Goal: Find specific page/section: Find specific page/section

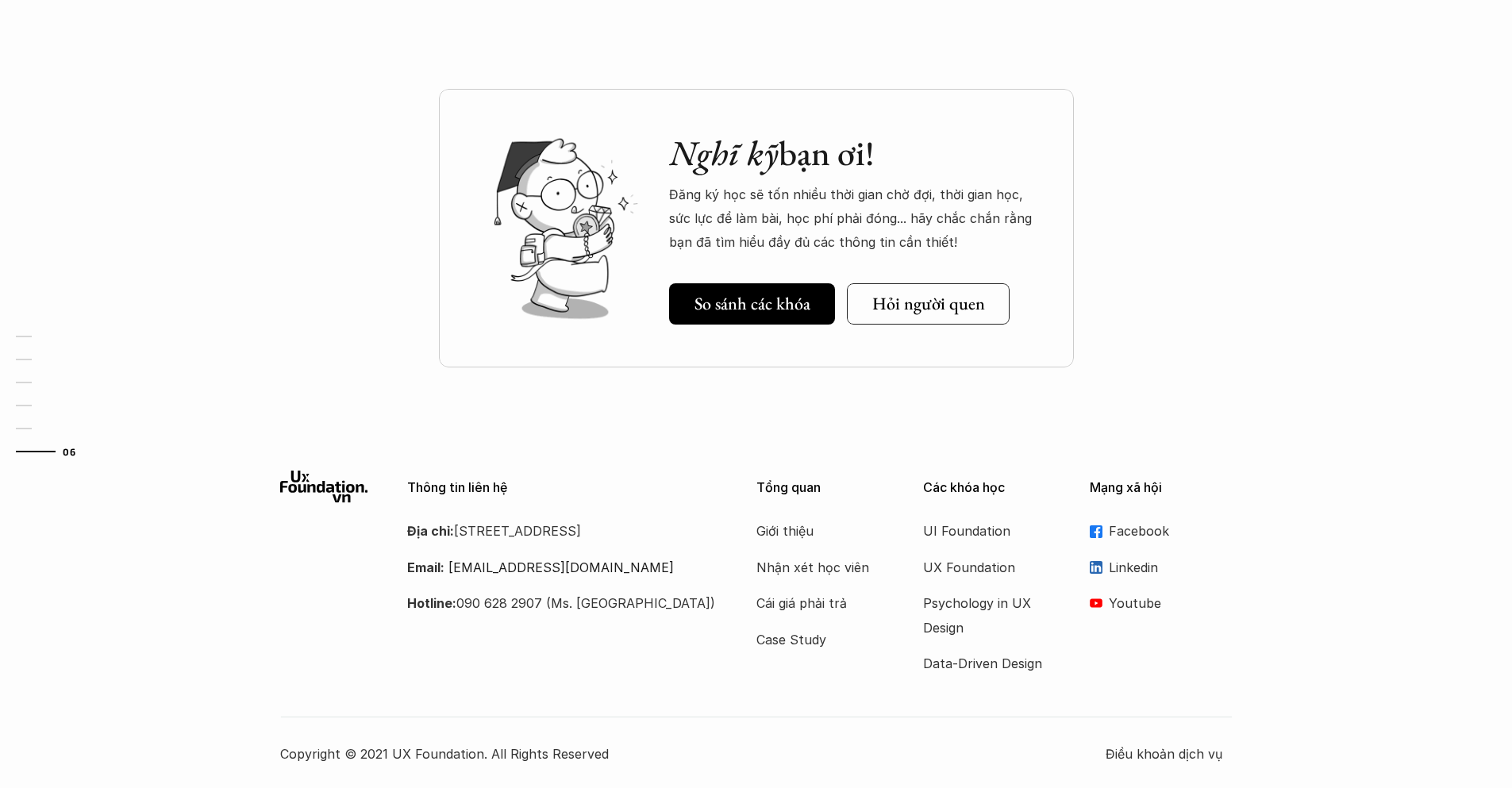
scroll to position [4764, 0]
click at [790, 634] on p "Case Study" at bounding box center [820, 638] width 127 height 24
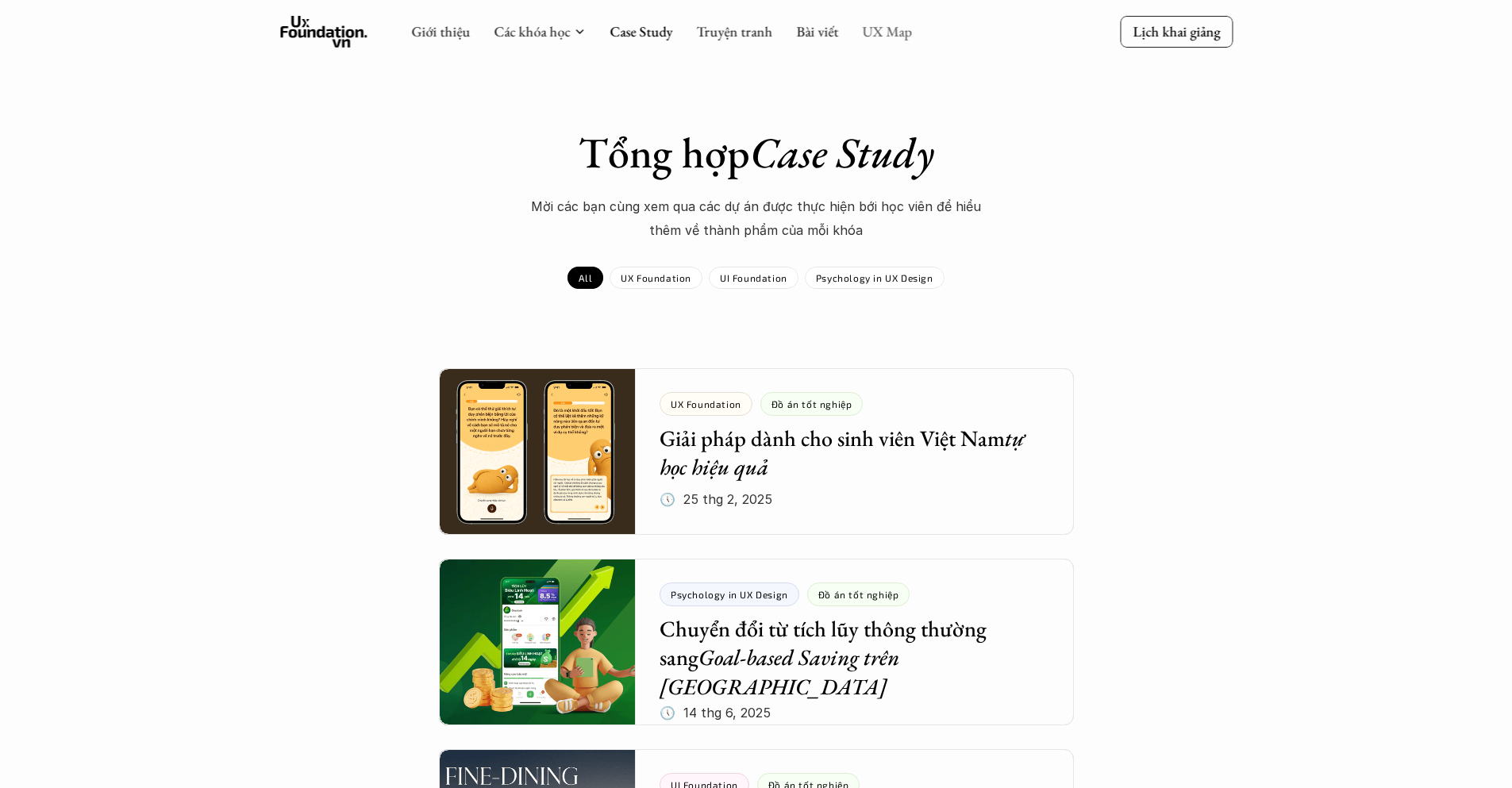
click at [880, 27] on link "UX Map" at bounding box center [887, 31] width 50 height 18
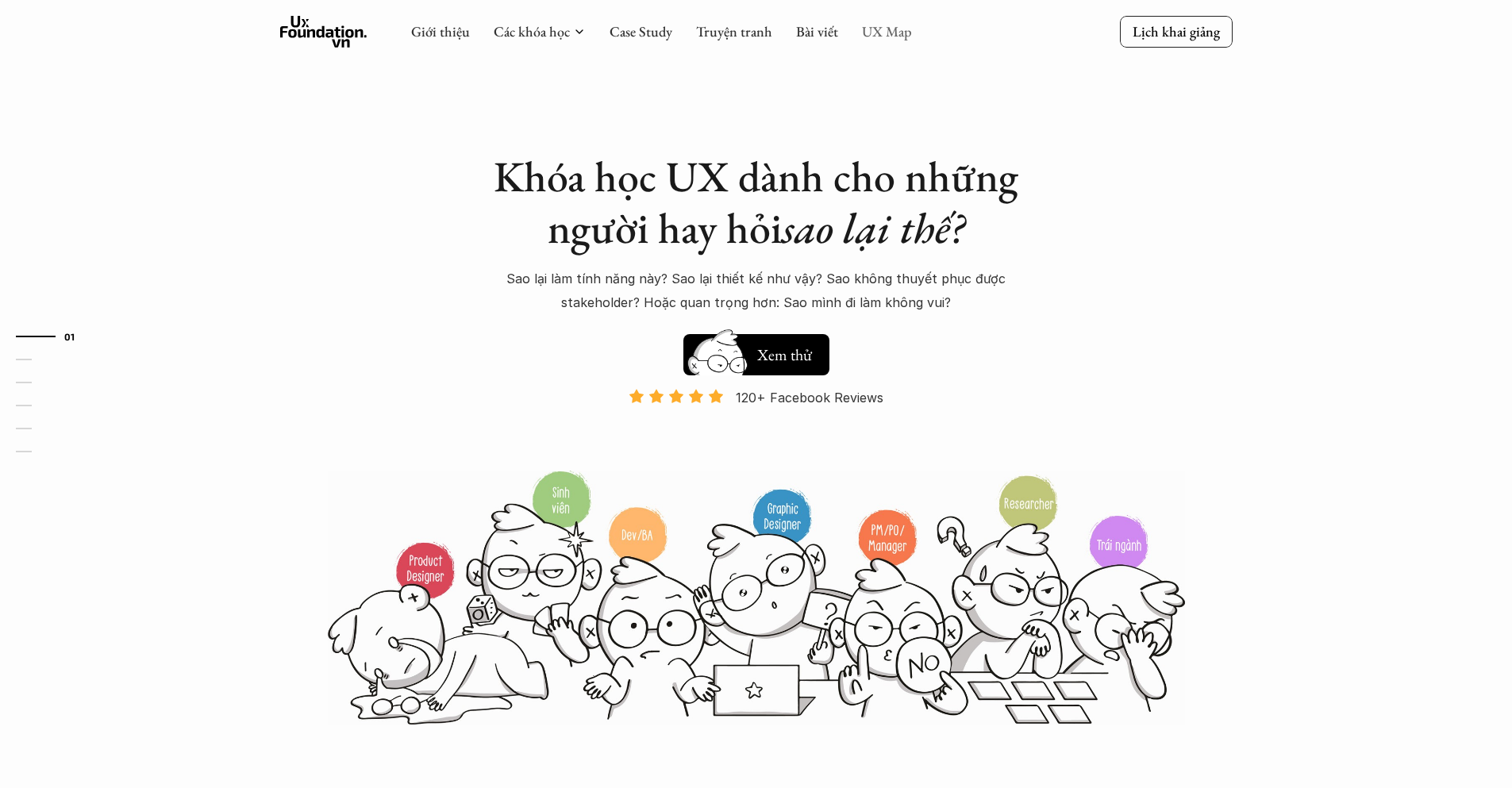
click at [878, 37] on link "UX Map" at bounding box center [887, 31] width 50 height 18
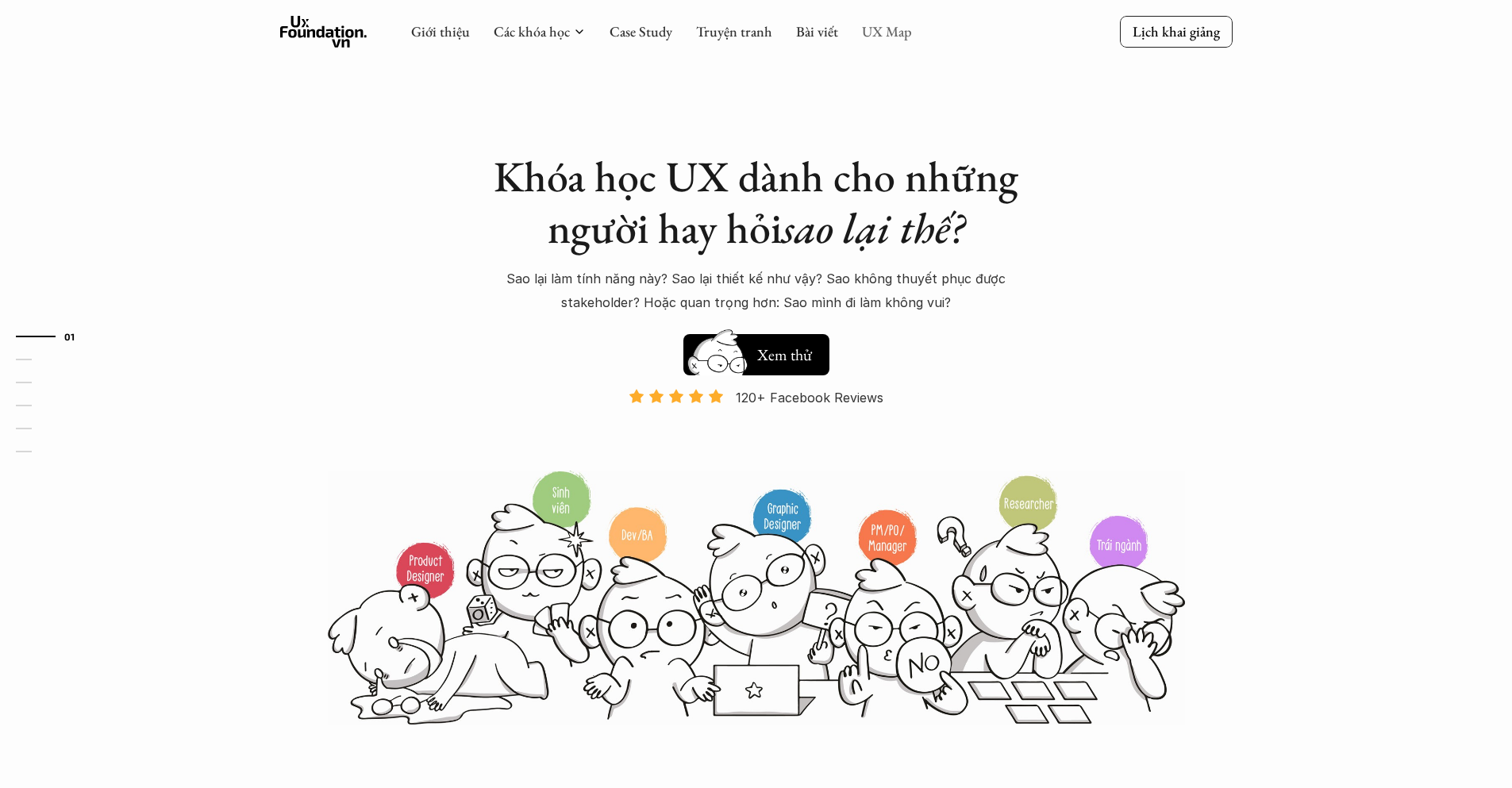
click at [878, 37] on link "UX Map" at bounding box center [887, 31] width 50 height 18
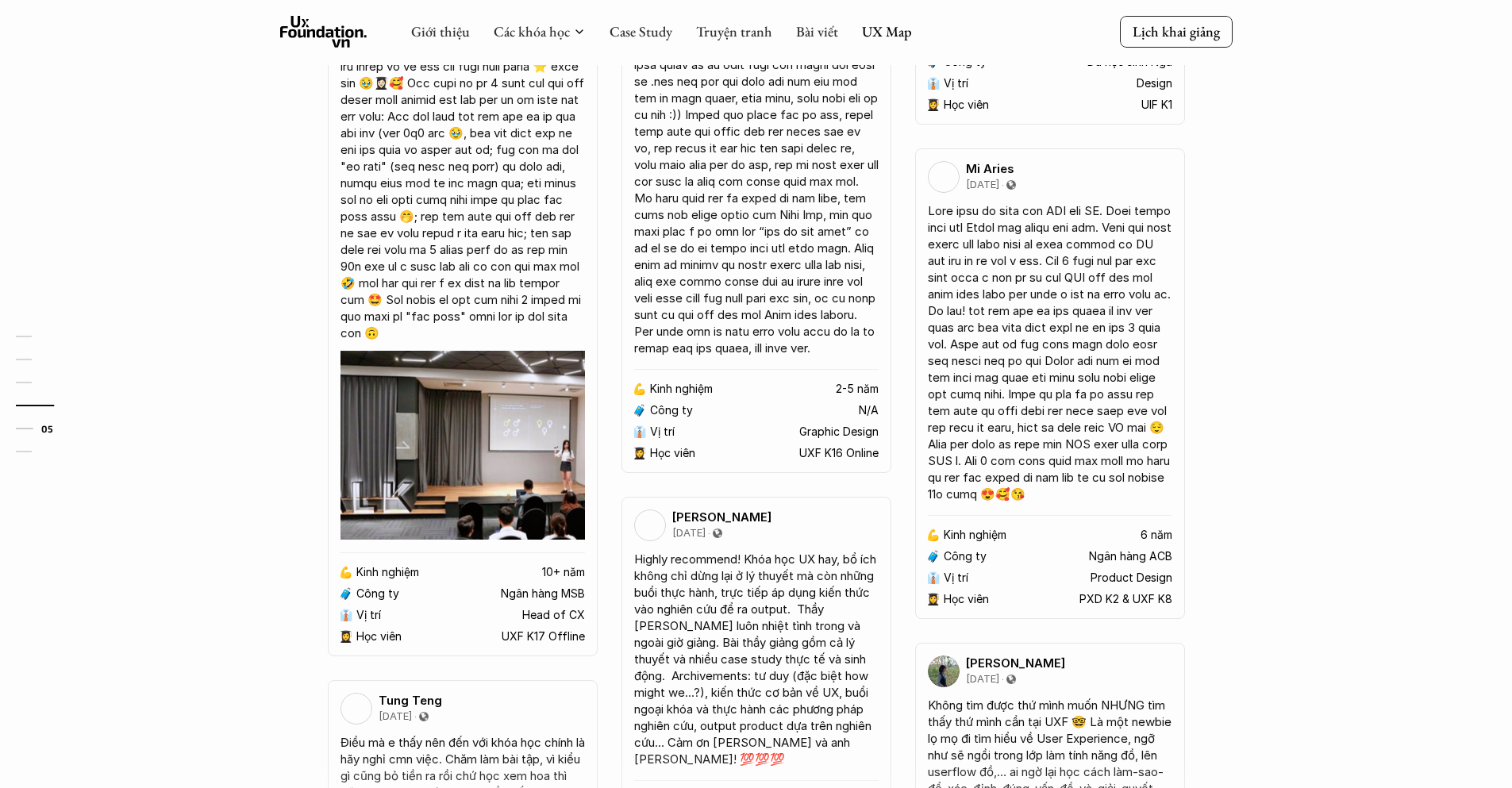
scroll to position [2859, 0]
